Goal: Use online tool/utility: Use online tool/utility

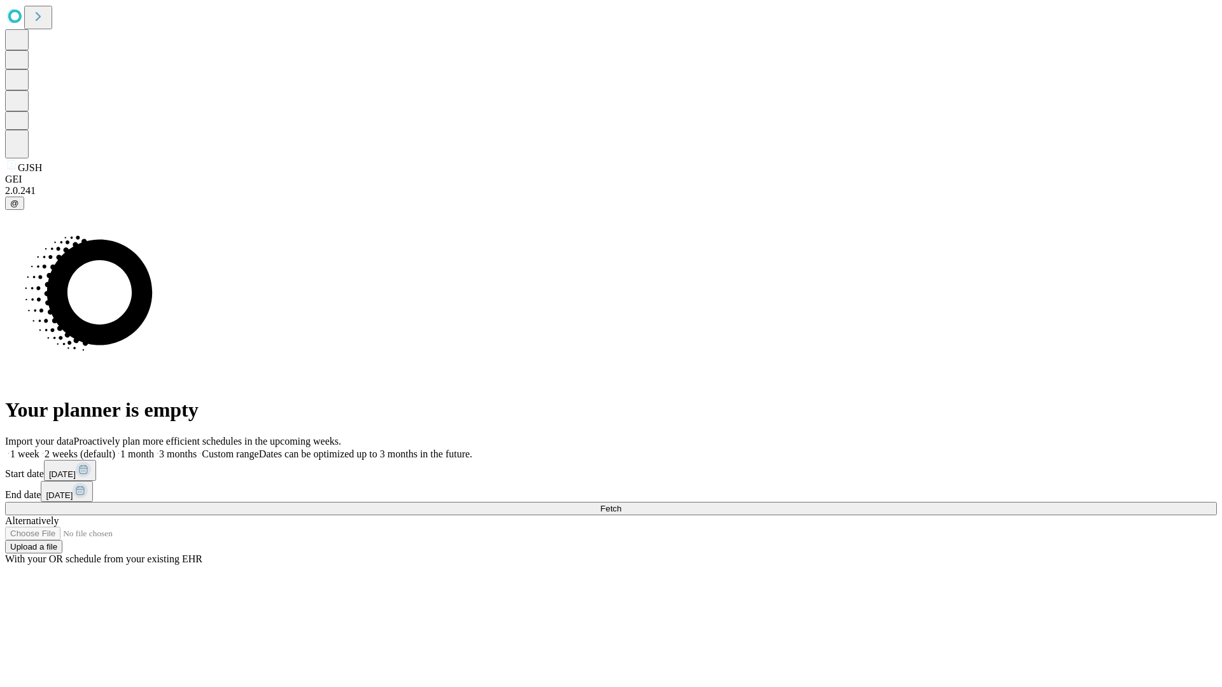
click at [621, 504] on span "Fetch" at bounding box center [610, 509] width 21 height 10
